Goal: Task Accomplishment & Management: Manage account settings

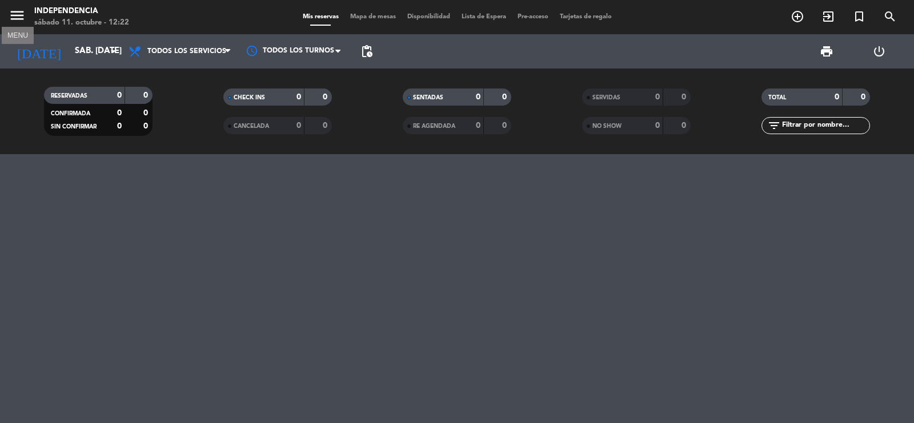
click at [13, 13] on icon "menu" at bounding box center [17, 15] width 17 height 17
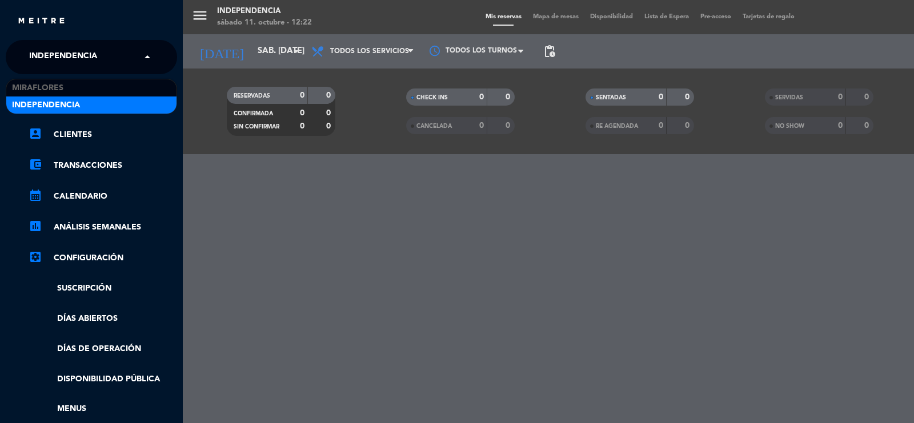
click at [104, 61] on div "× Independencia" at bounding box center [70, 57] width 90 height 24
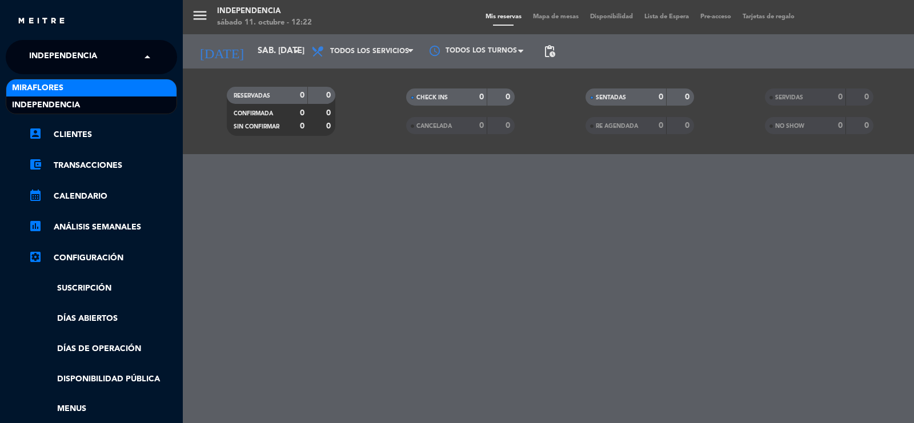
click at [70, 86] on div "Miraflores" at bounding box center [91, 87] width 170 height 17
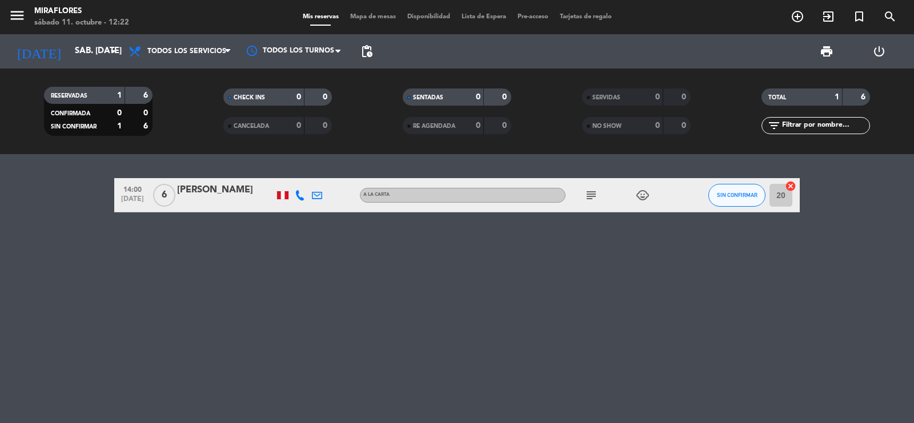
click at [204, 188] on div "[PERSON_NAME]" at bounding box center [225, 190] width 97 height 15
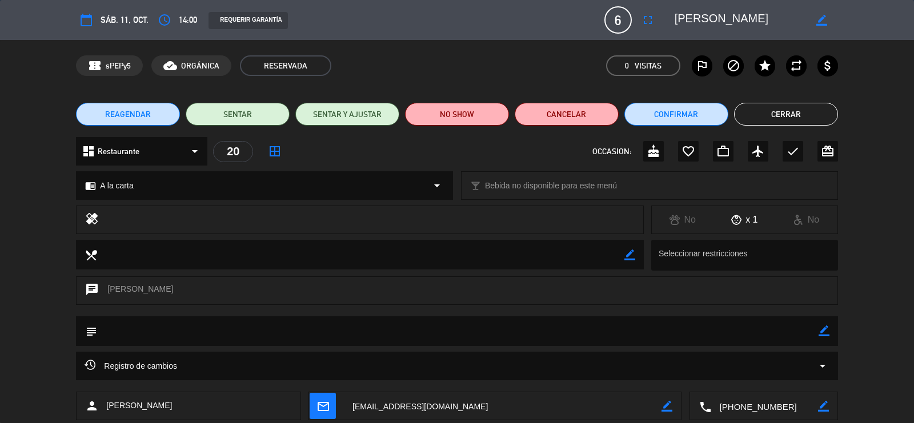
scroll to position [66, 0]
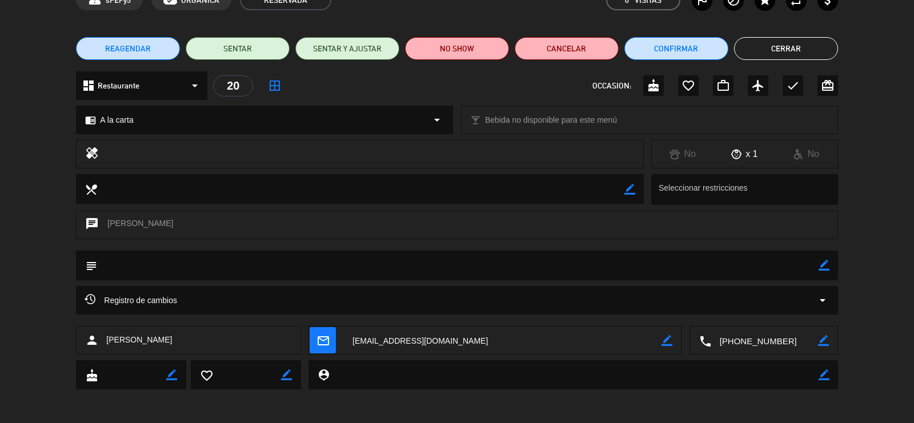
click at [757, 341] on textarea at bounding box center [764, 341] width 107 height 29
click at [455, 337] on textarea at bounding box center [502, 341] width 317 height 29
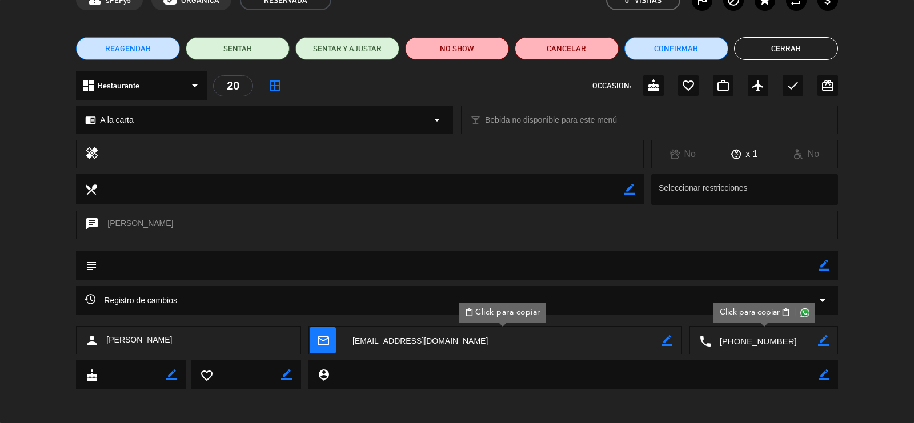
drag, startPoint x: 180, startPoint y: 343, endPoint x: 104, endPoint y: 345, distance: 76.6
click at [104, 345] on div "person [PERSON_NAME]" at bounding box center [188, 340] width 224 height 29
copy span "[PERSON_NAME]"
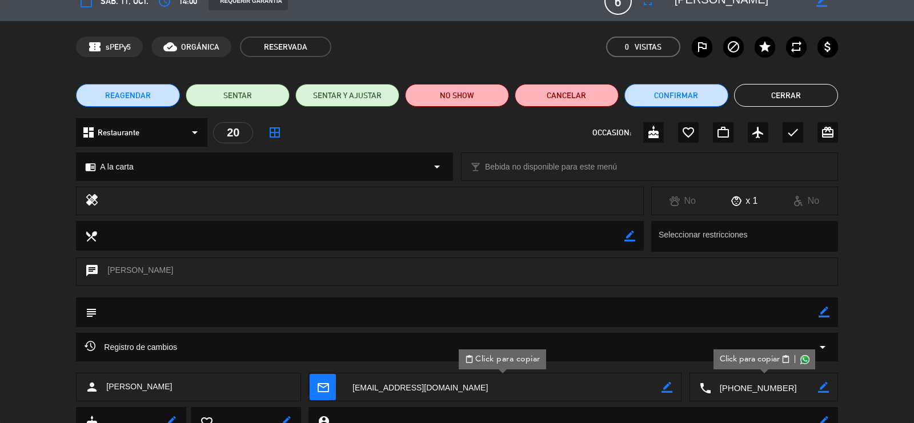
scroll to position [0, 0]
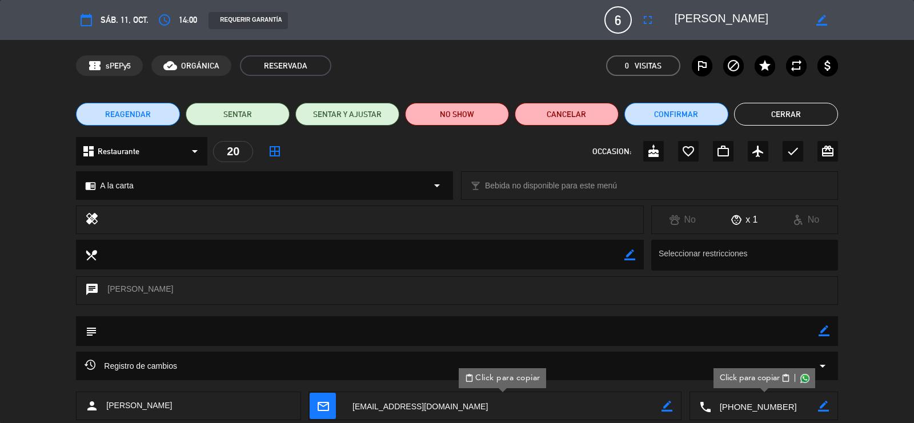
click at [771, 116] on button "Cerrar" at bounding box center [786, 114] width 104 height 23
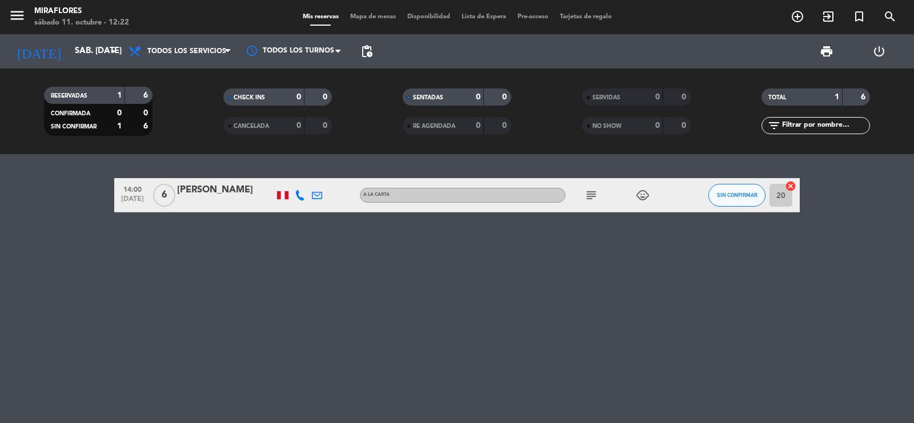
click at [69, 244] on div "14:00 [DATE] 6 [PERSON_NAME] [PERSON_NAME] subject child_care SIN CONFIRMAR 20 …" at bounding box center [457, 288] width 914 height 269
